Goal: Task Accomplishment & Management: Use online tool/utility

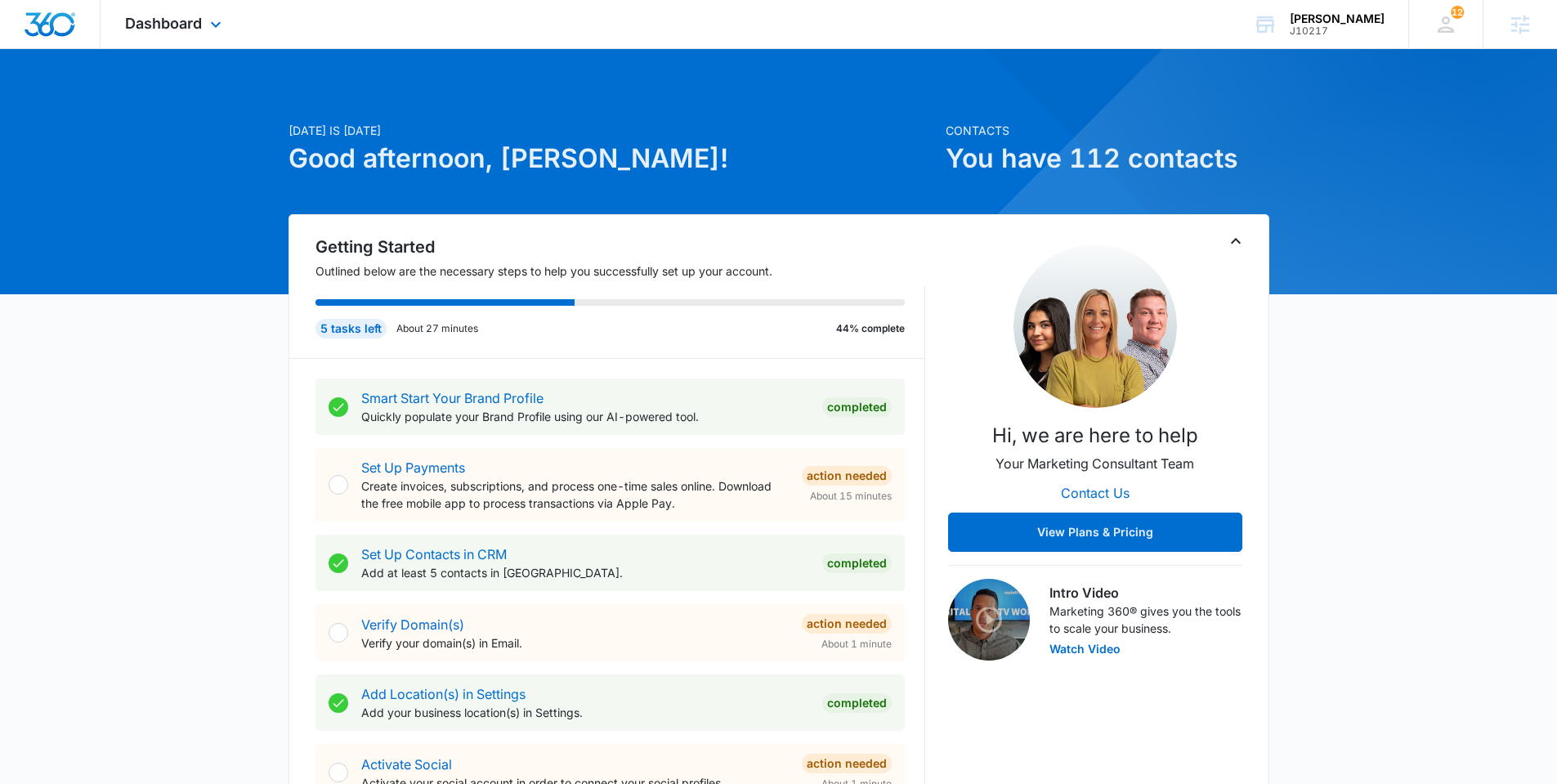
click at [193, 38] on div "Dashboard Apps Reputation Websites Forms CRM Email Social Shop Payments POS Con…" at bounding box center [175, 24] width 150 height 48
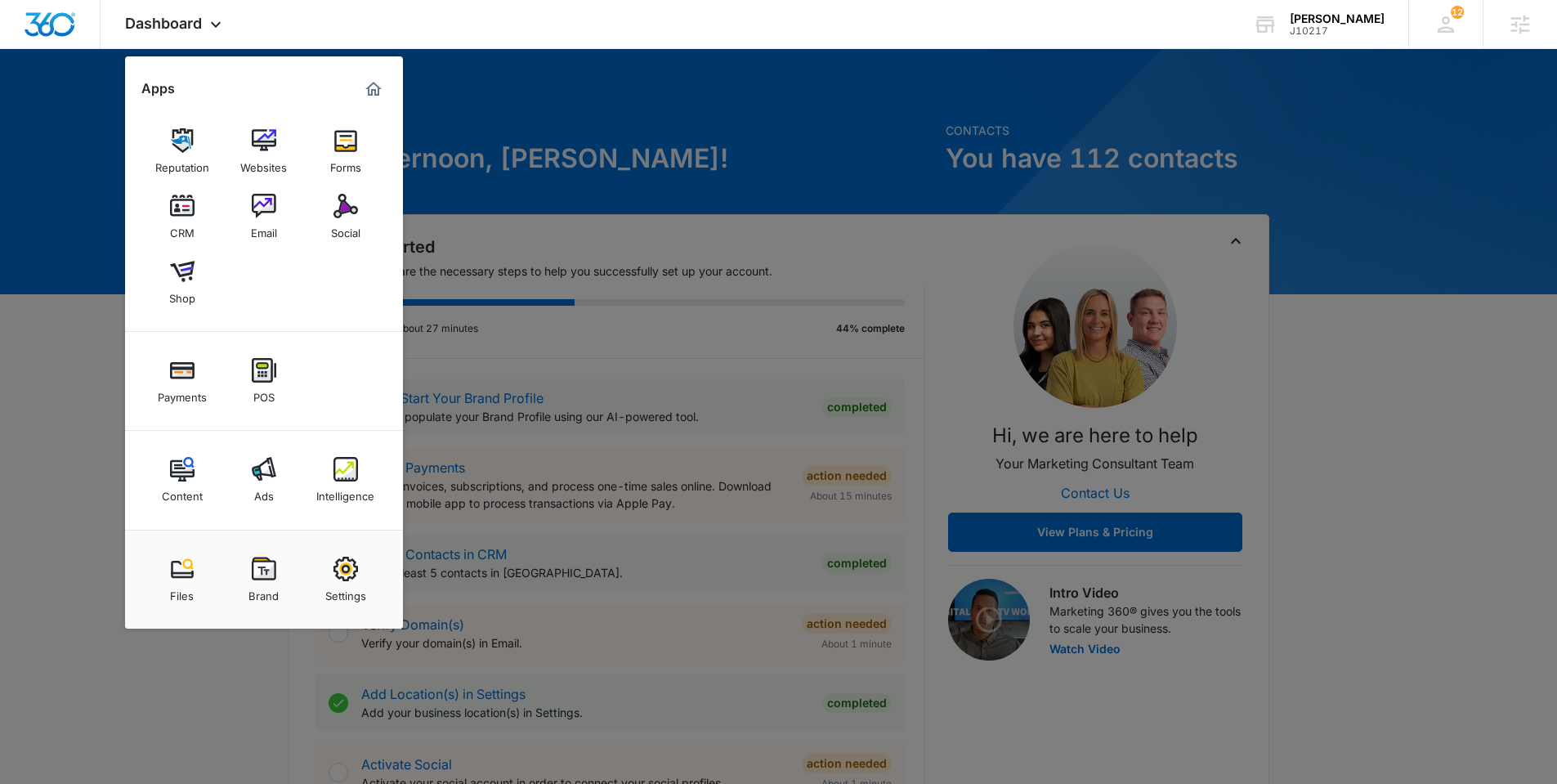
click at [270, 220] on div "Email" at bounding box center [263, 228] width 27 height 21
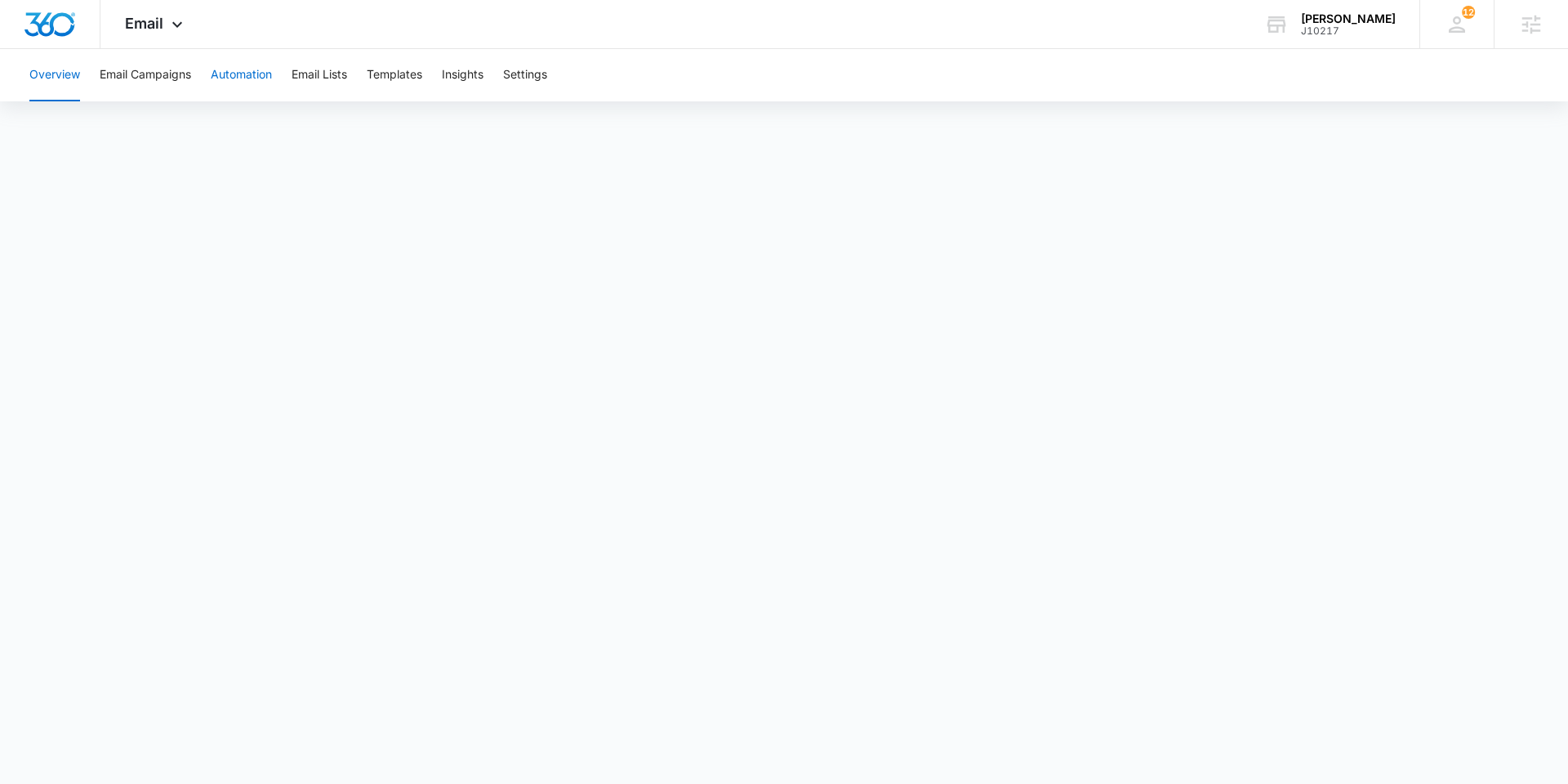
click at [232, 69] on button "Automation" at bounding box center [242, 74] width 62 height 52
click at [258, 84] on button "Automation" at bounding box center [242, 74] width 62 height 52
click at [375, 69] on button "Templates" at bounding box center [394, 74] width 56 height 52
click at [167, 68] on button "Email Campaigns" at bounding box center [145, 74] width 91 height 52
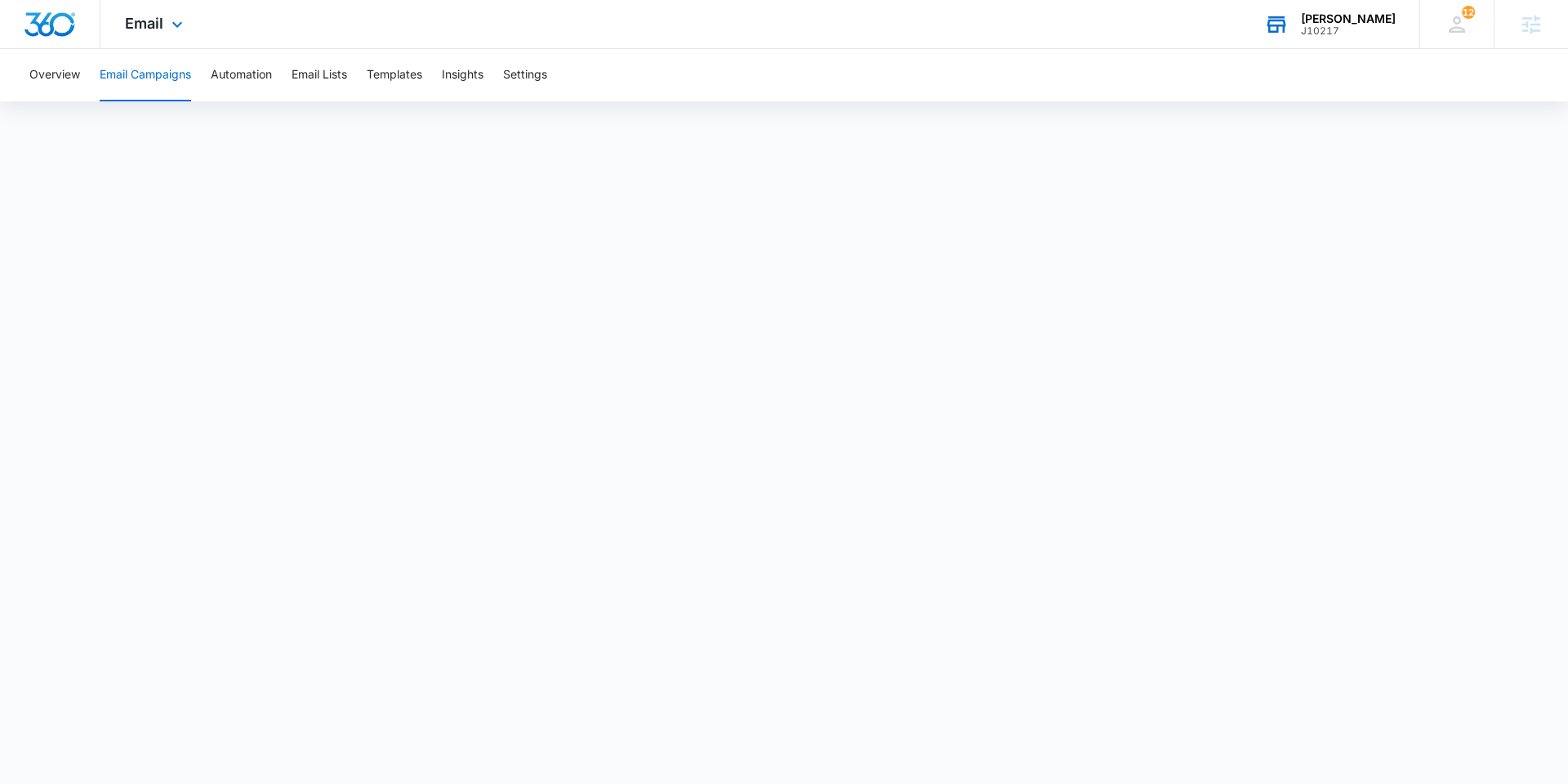
click at [1358, 32] on div "J10217" at bounding box center [1348, 31] width 95 height 11
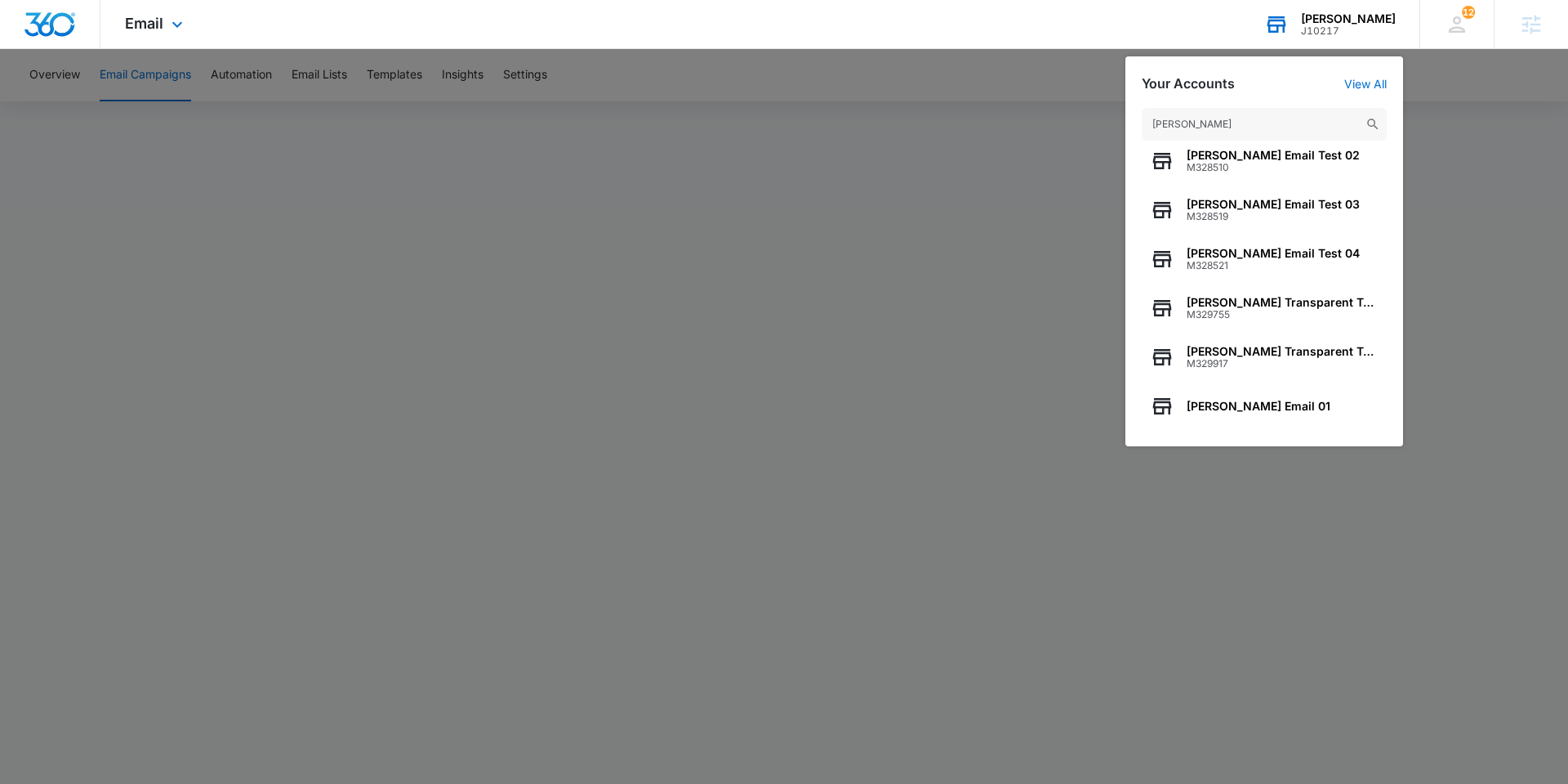
scroll to position [209, 0]
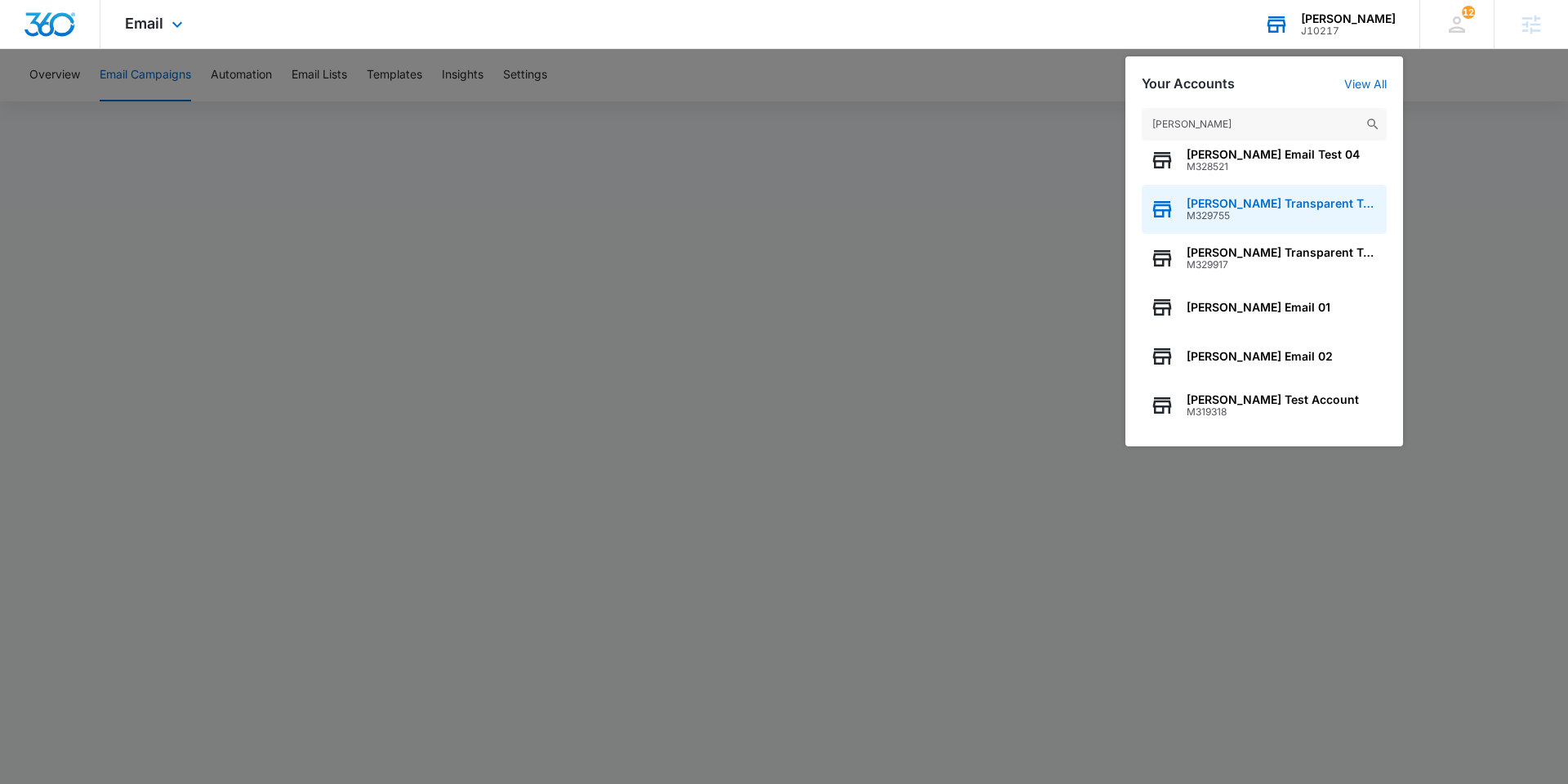
type input "[PERSON_NAME]"
click at [1237, 211] on span "M329755" at bounding box center [1283, 215] width 192 height 11
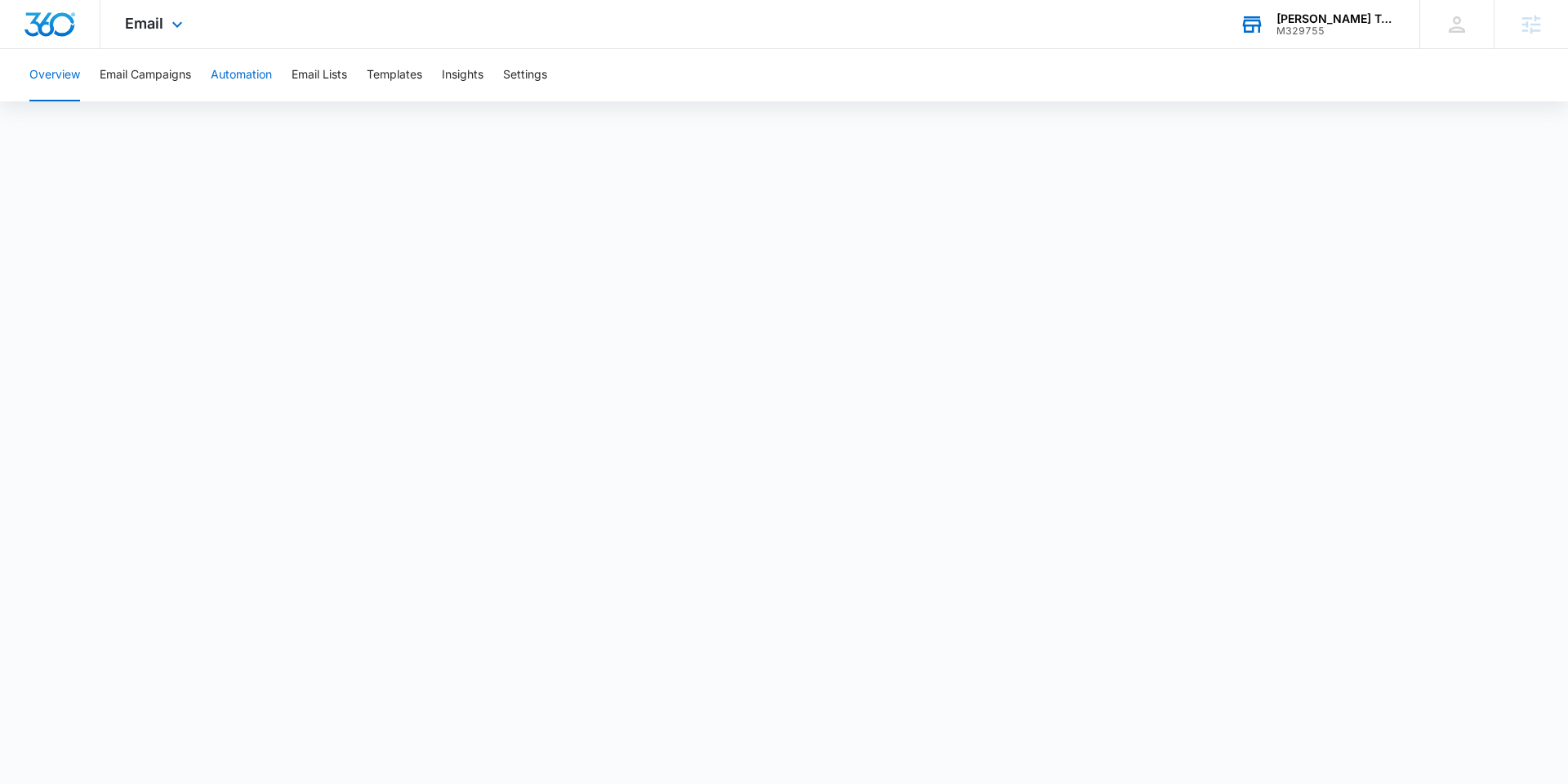
click at [240, 96] on button "Automation" at bounding box center [242, 74] width 62 height 52
click at [169, 99] on button "Email Campaigns" at bounding box center [145, 74] width 91 height 52
